Goal: Information Seeking & Learning: Learn about a topic

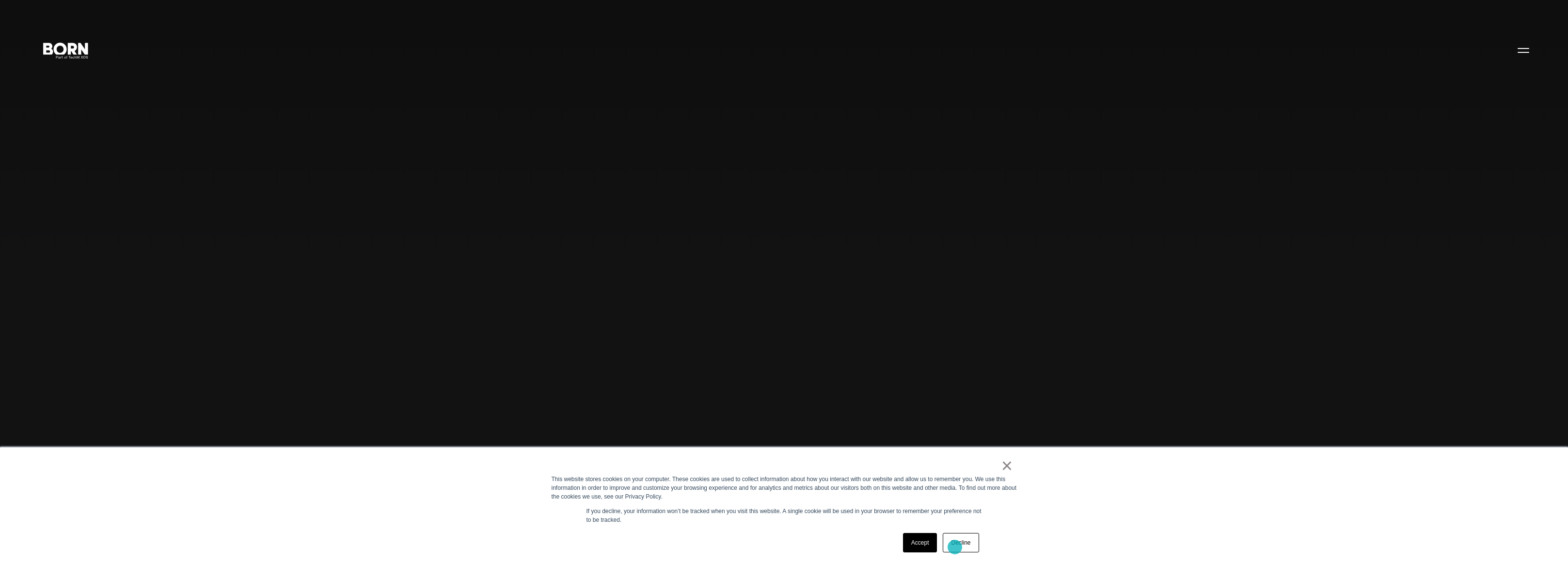
click at [955, 546] on link "Decline" at bounding box center [961, 542] width 36 height 19
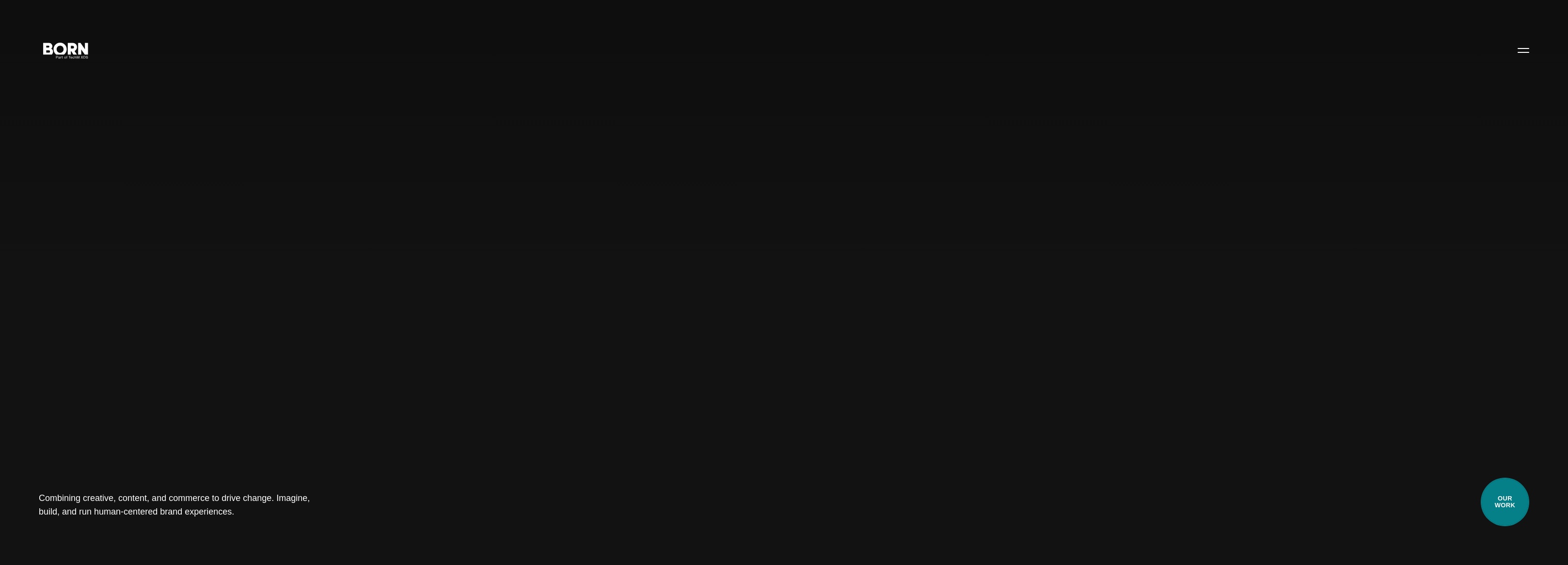
click at [1521, 500] on link "Our Work" at bounding box center [1505, 502] width 49 height 49
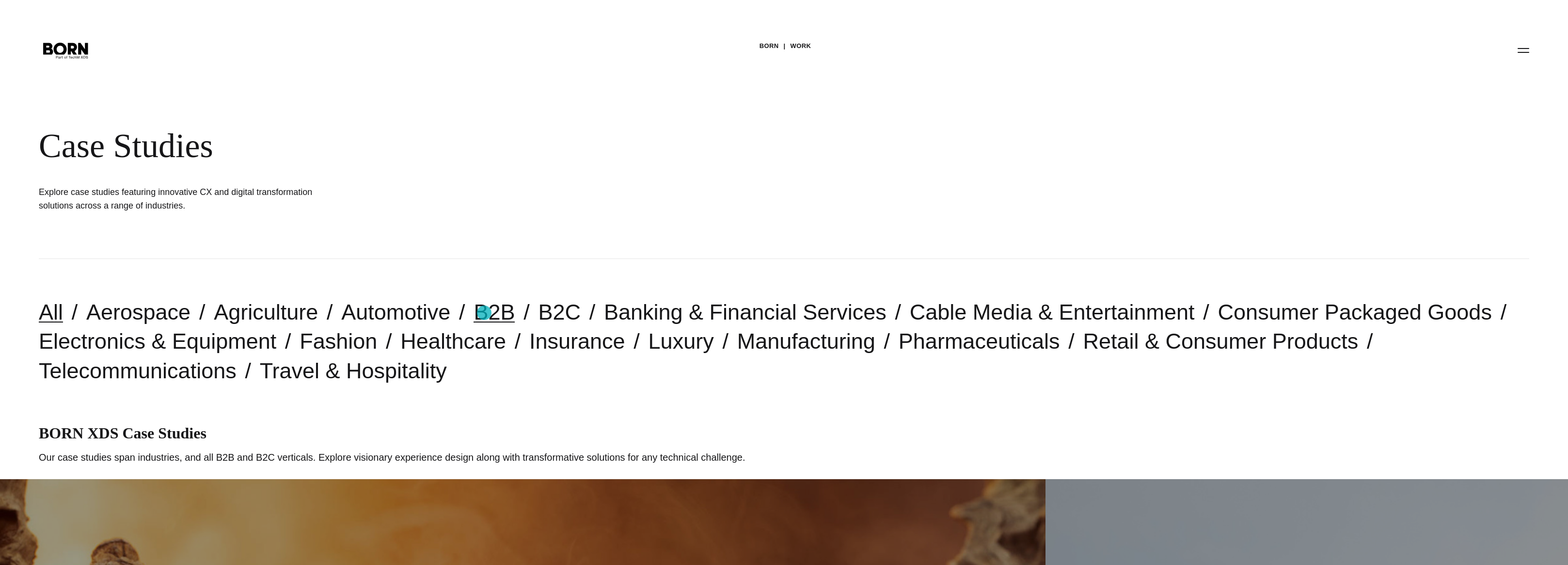
click at [484, 313] on link "B2B" at bounding box center [494, 312] width 41 height 25
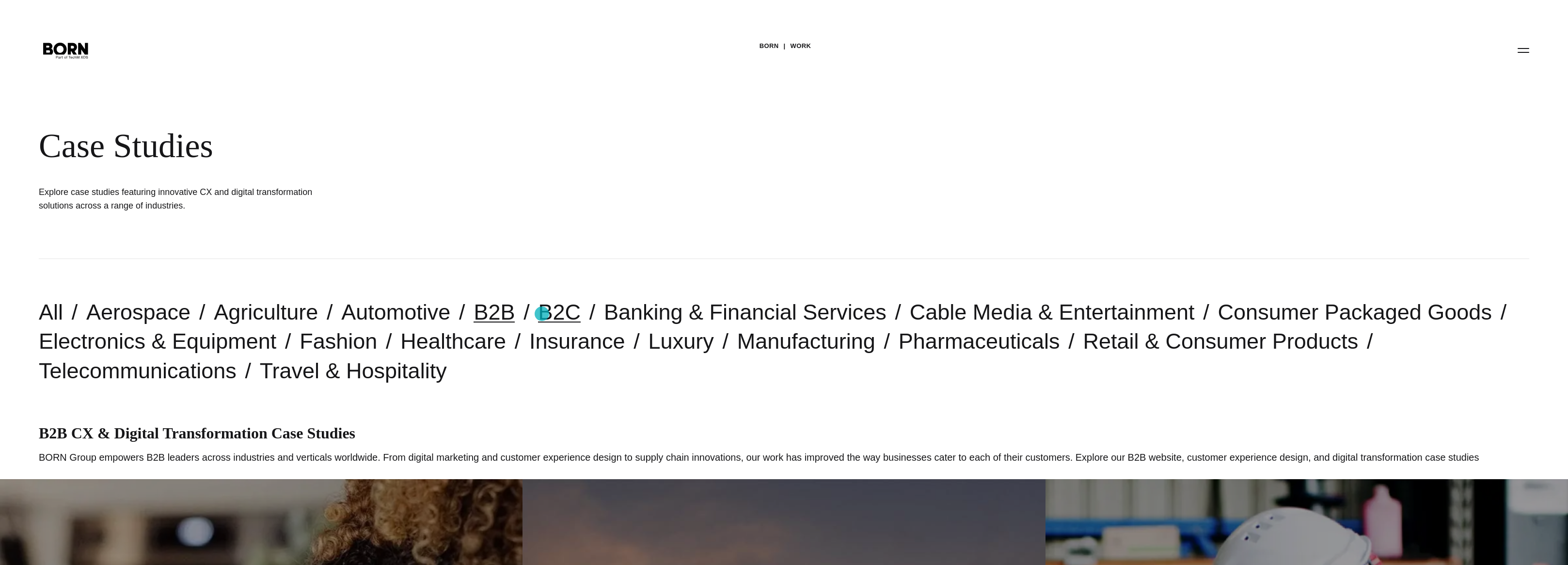
click at [542, 314] on link "B2C" at bounding box center [559, 312] width 43 height 25
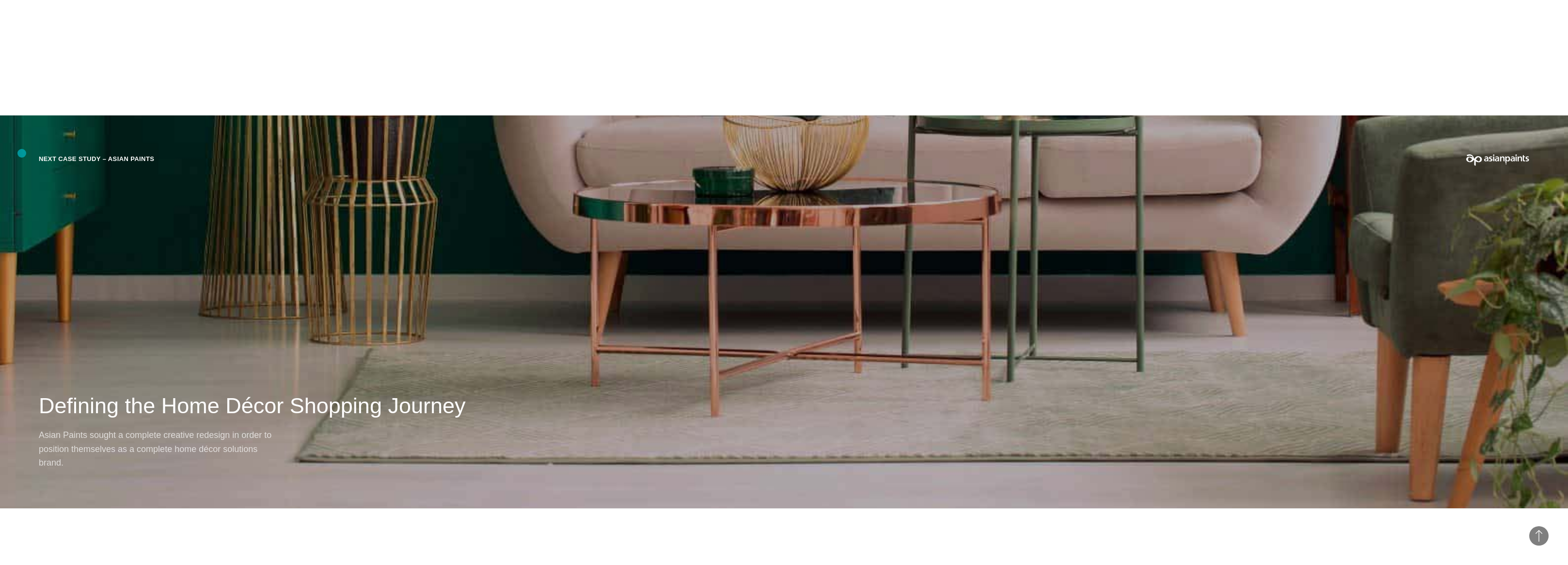
scroll to position [17997, 0]
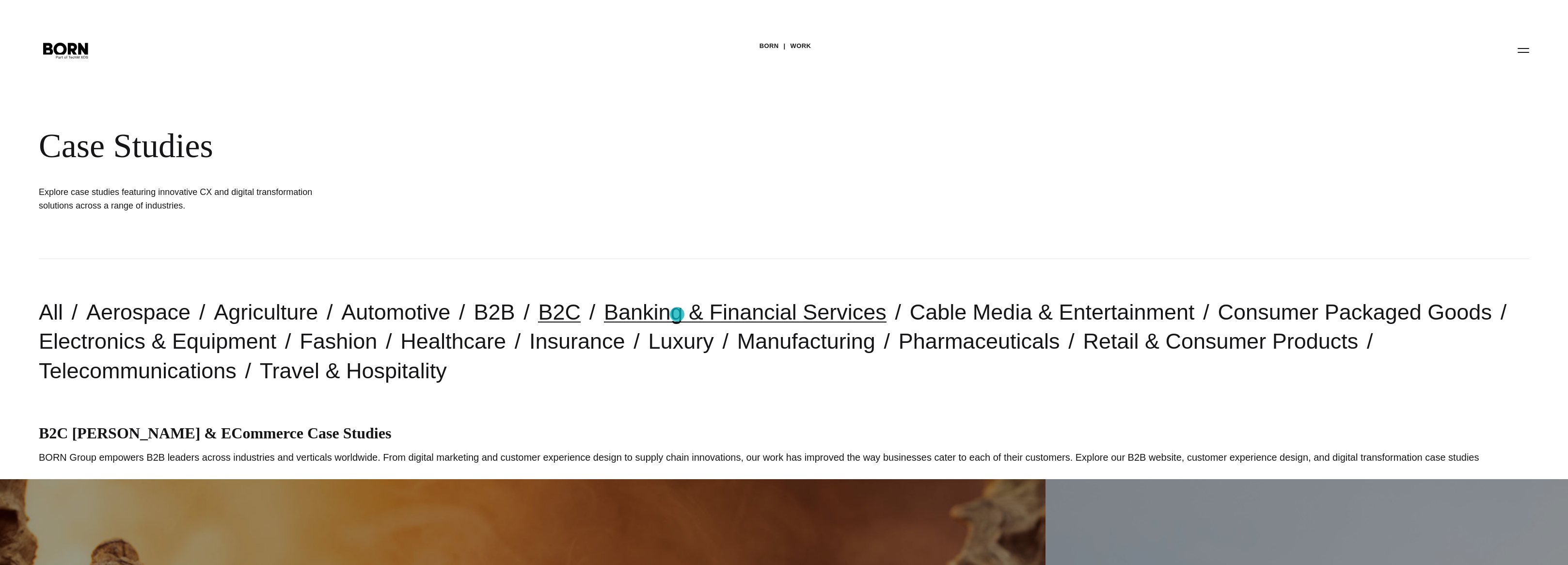
click at [677, 314] on link "Banking & Financial Services" at bounding box center [745, 312] width 282 height 25
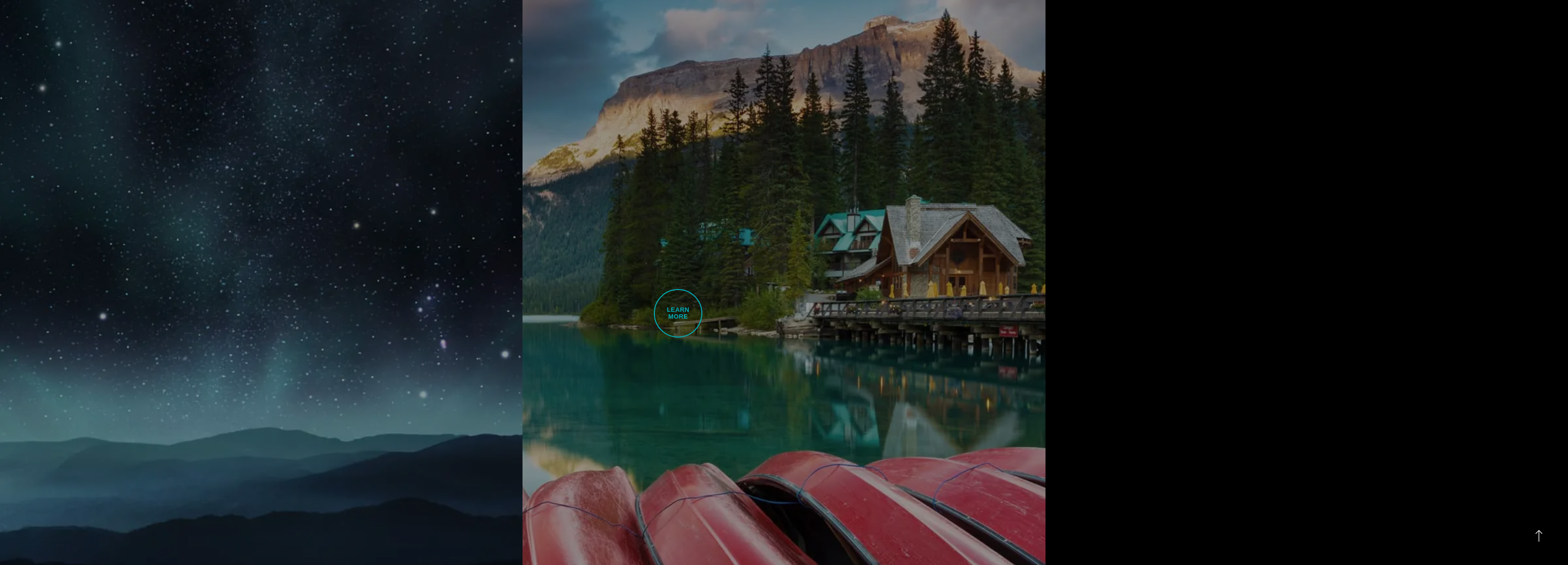
scroll to position [52, 0]
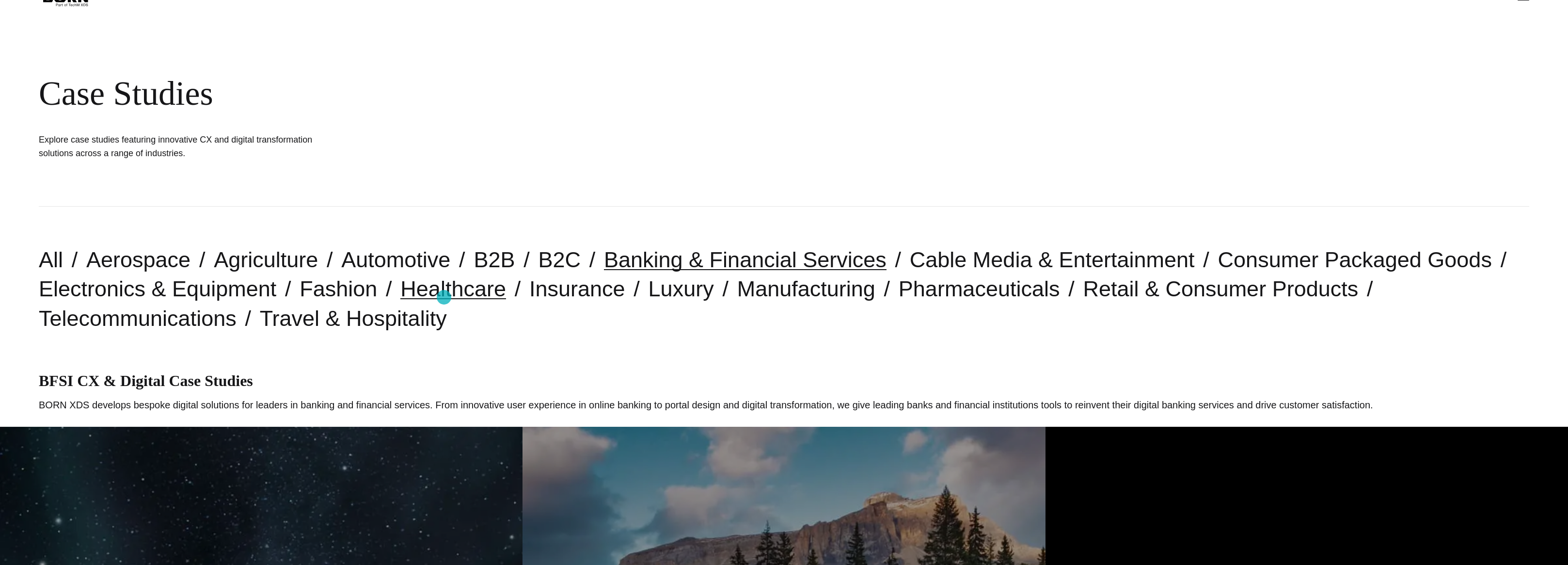
click at [444, 297] on link "Healthcare" at bounding box center [453, 289] width 106 height 25
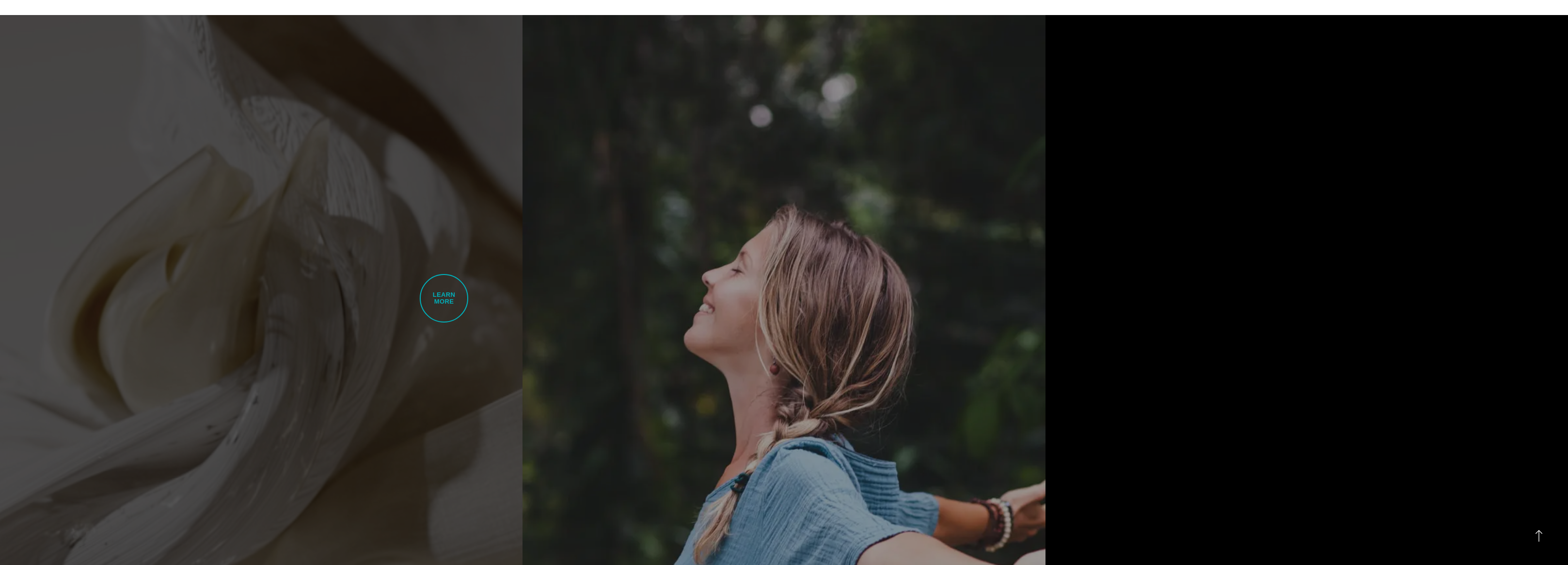
scroll to position [939, 0]
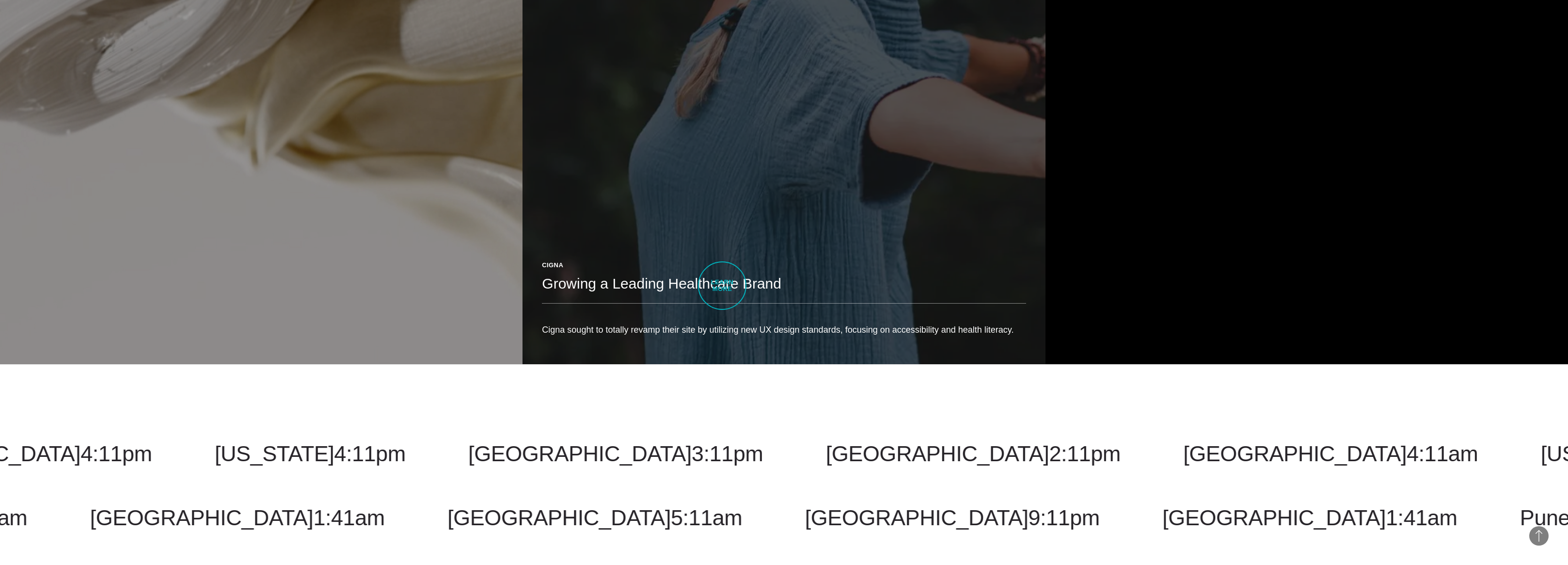
click at [688, 284] on h2 "Growing a Leading Healthcare Brand" at bounding box center [783, 284] width 484 height 19
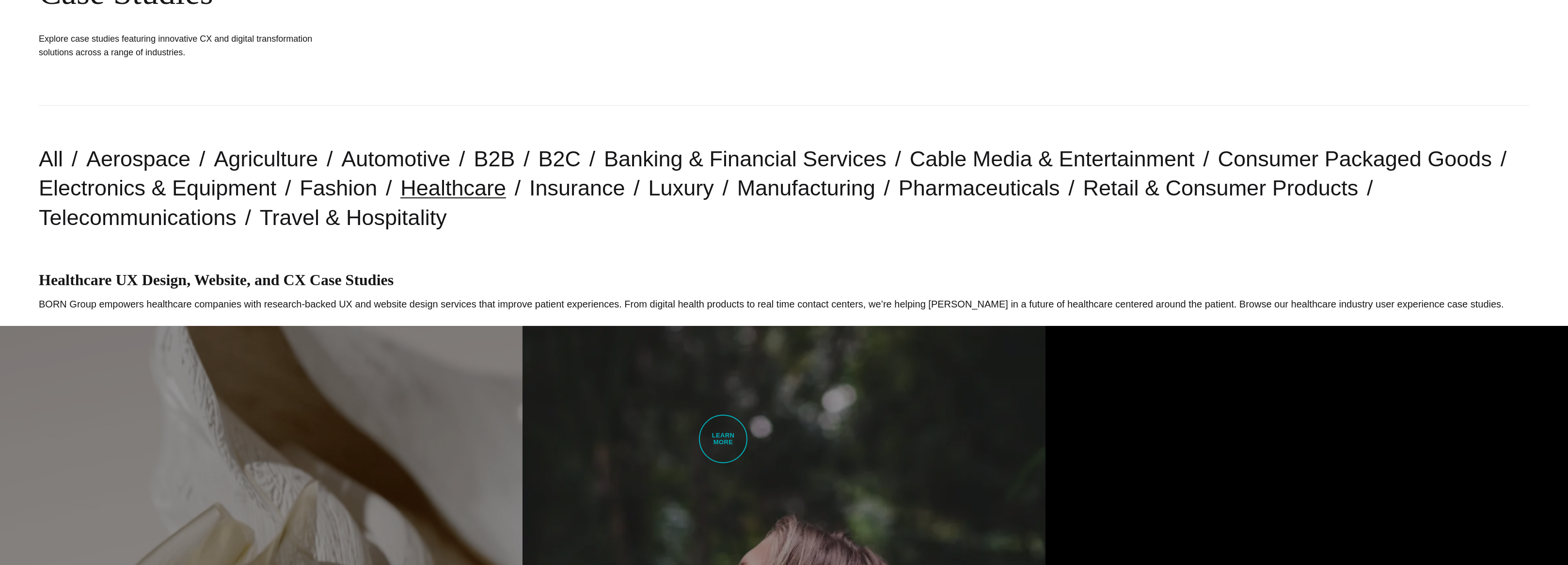
scroll to position [0, 0]
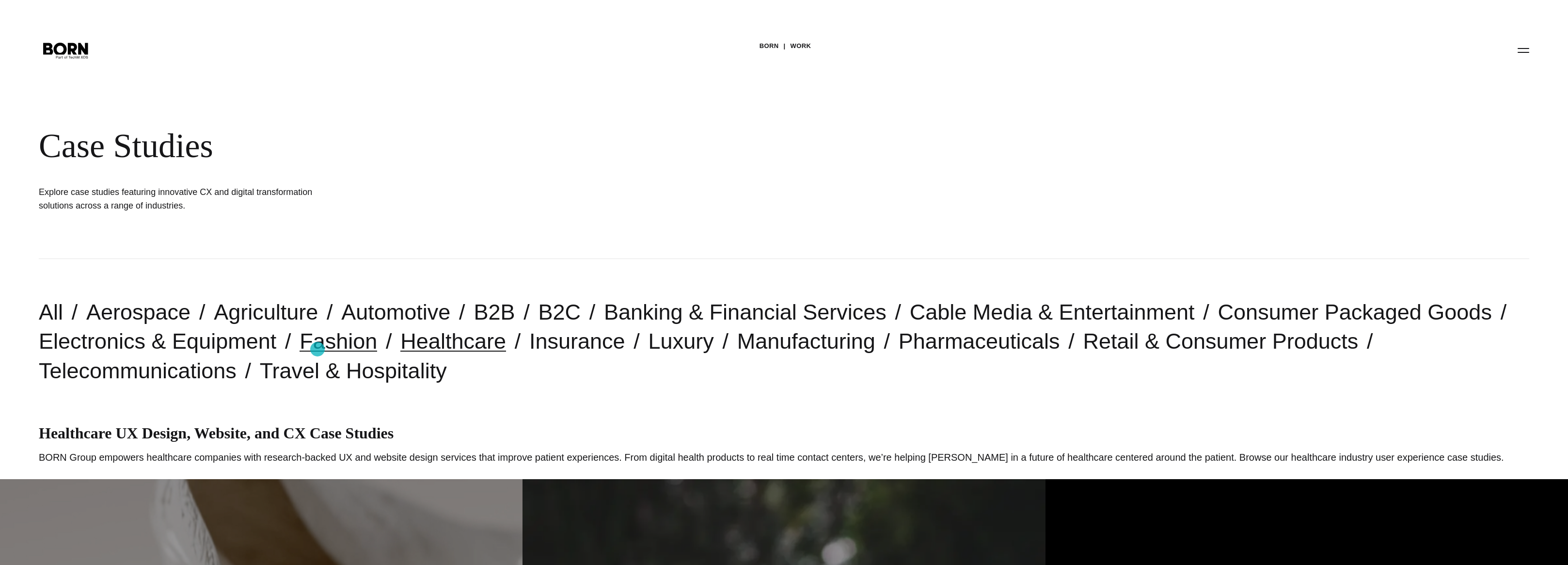
click at [318, 349] on link "Fashion" at bounding box center [338, 341] width 77 height 25
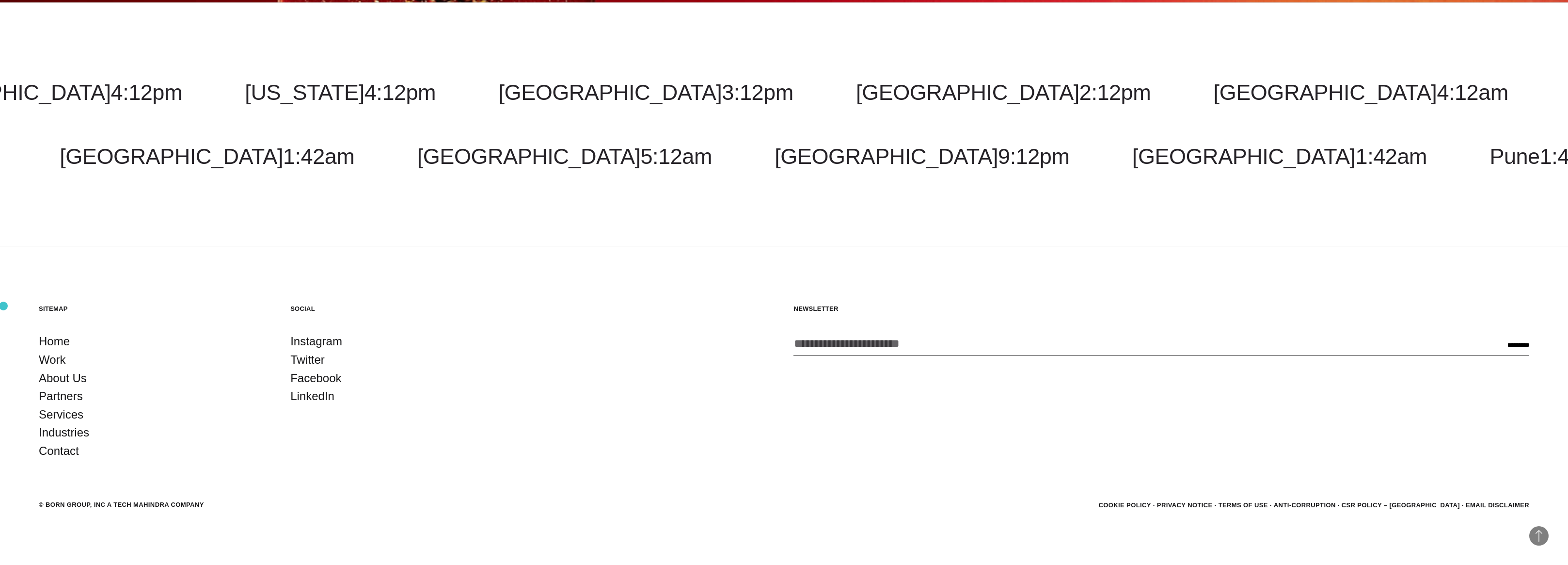
scroll to position [5017, 0]
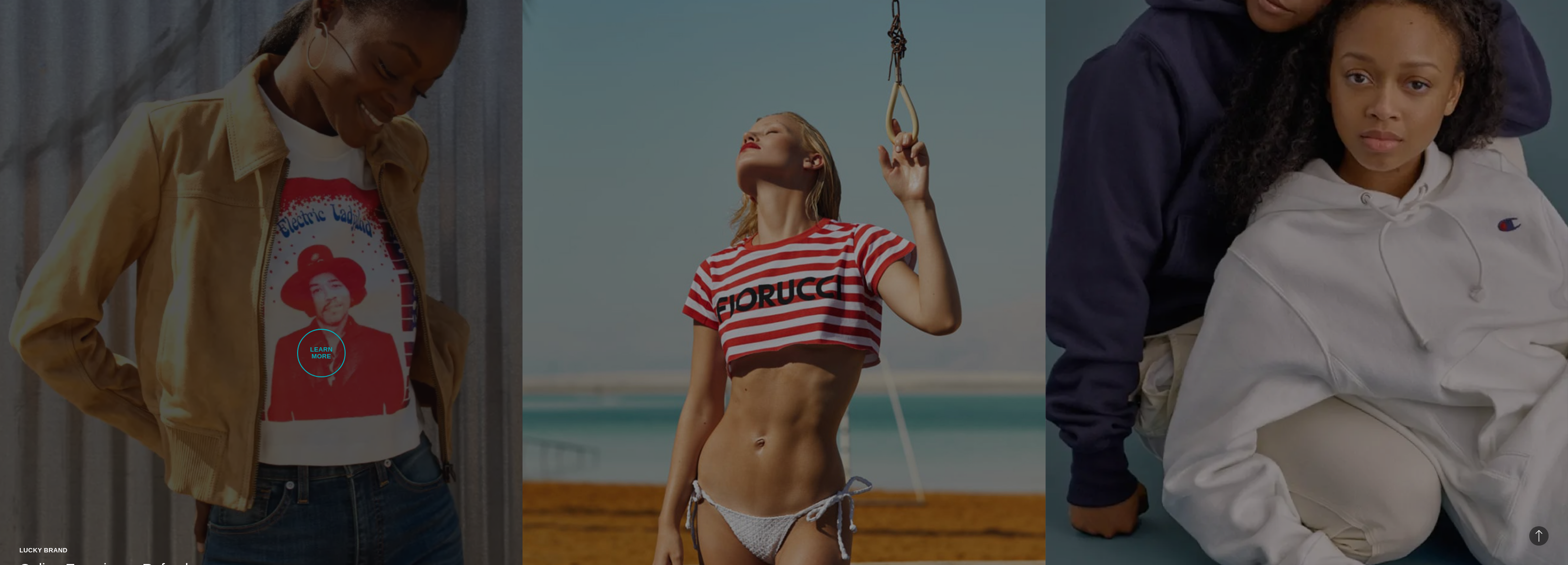
scroll to position [1810, 0]
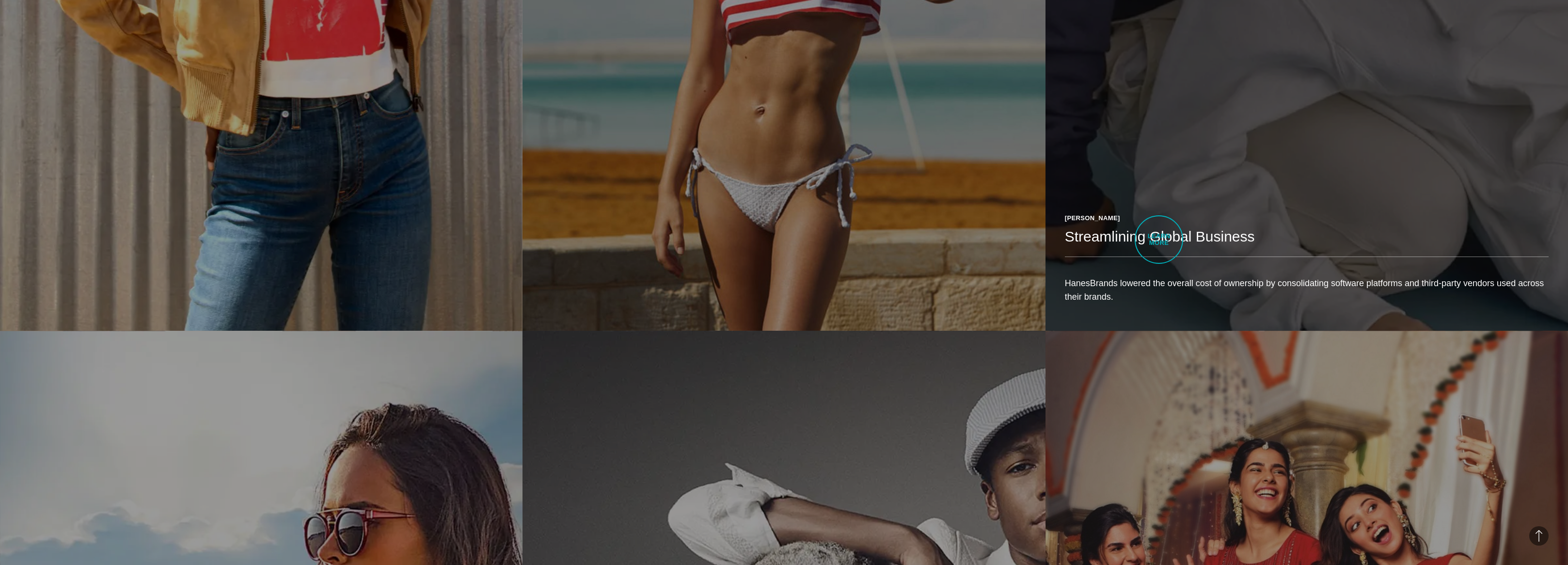
click at [1159, 239] on h2 "Streamlining Global Business" at bounding box center [1306, 237] width 484 height 19
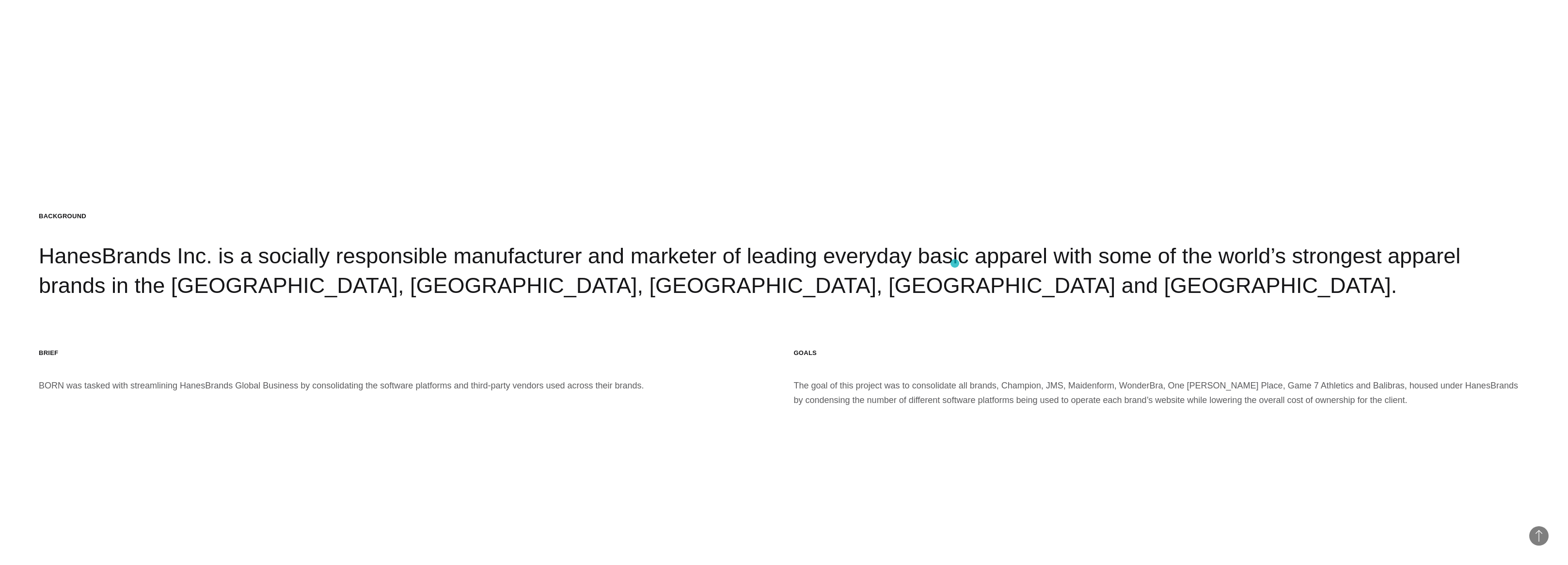
scroll to position [1781, 0]
